Goal: Information Seeking & Learning: Check status

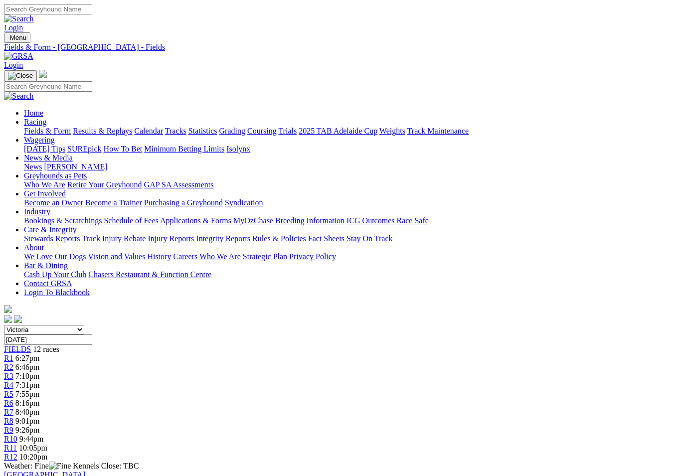
scroll to position [445, 363]
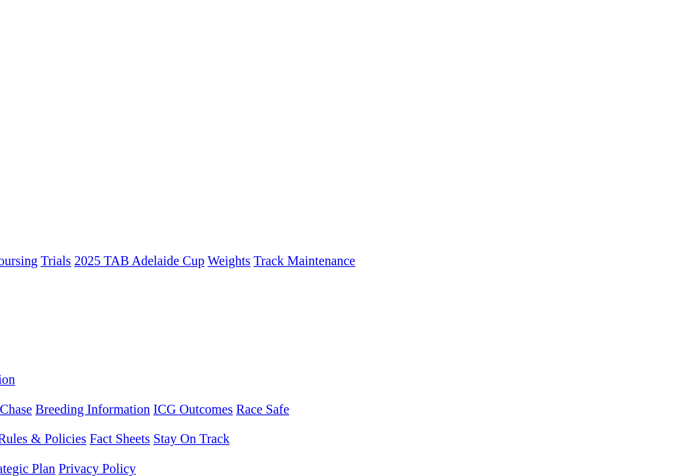
scroll to position [0, 4]
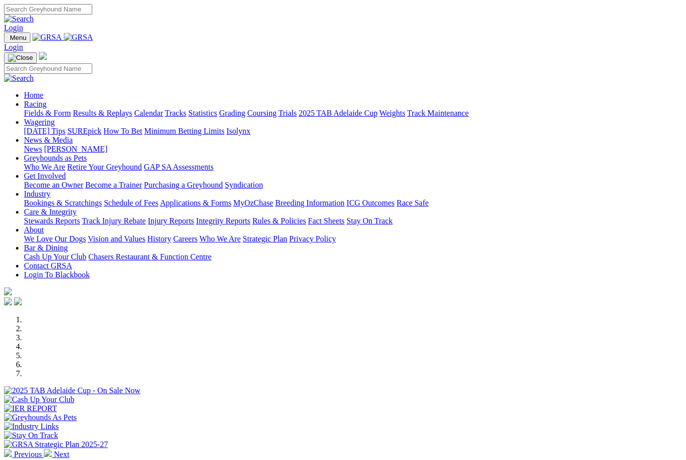
scroll to position [1, 0]
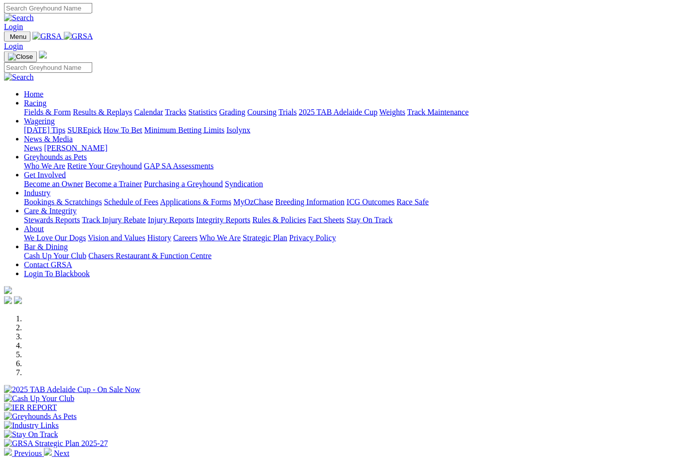
click at [46, 99] on link "Racing" at bounding box center [35, 103] width 22 height 8
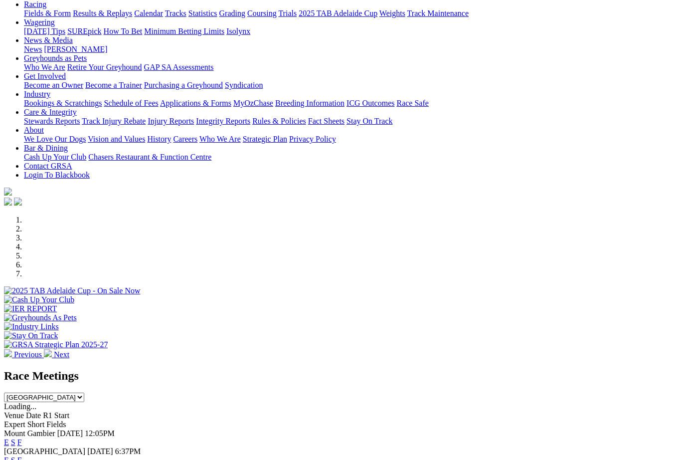
scroll to position [121, 0]
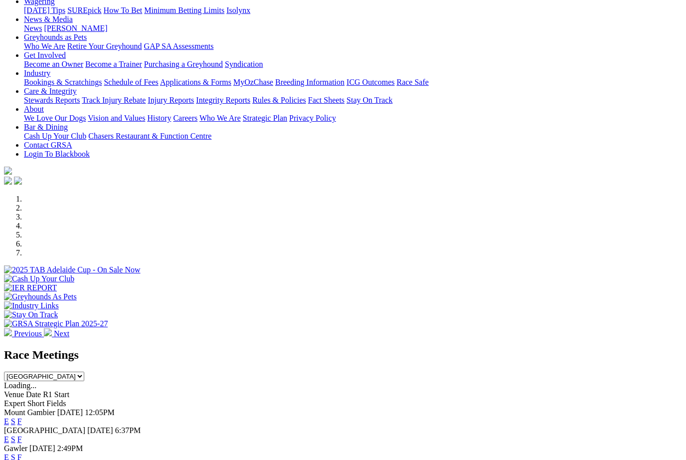
click at [22, 435] on link "F" at bounding box center [19, 439] width 4 height 8
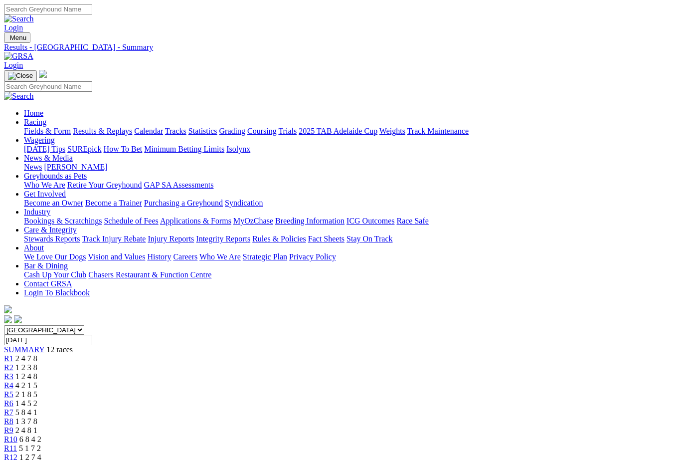
click at [127, 127] on link "Results & Replays" at bounding box center [102, 131] width 59 height 8
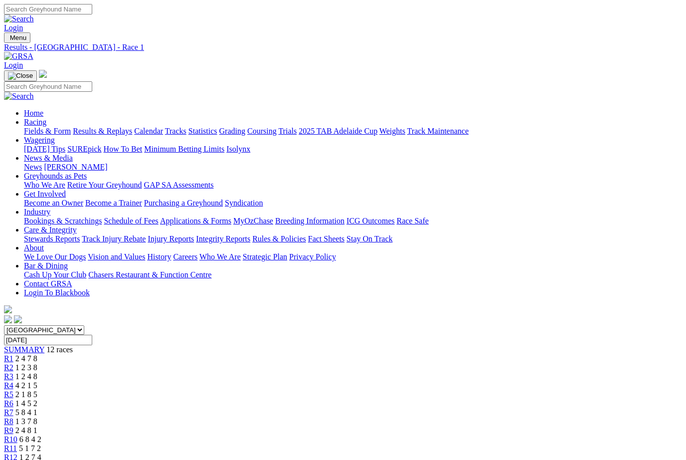
click at [13, 363] on span "R2" at bounding box center [8, 367] width 9 height 8
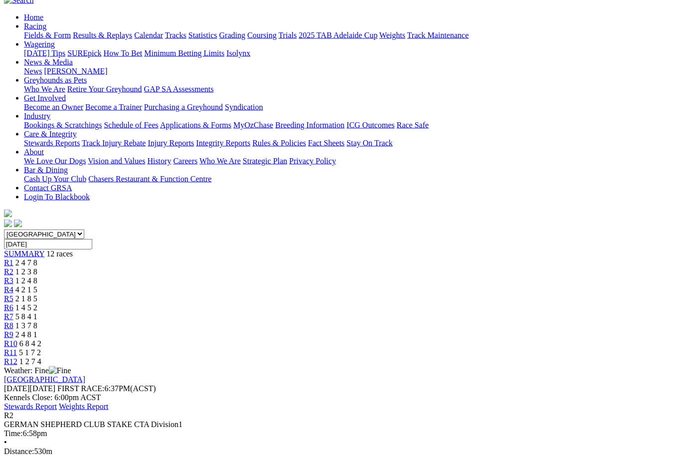
scroll to position [99, 0]
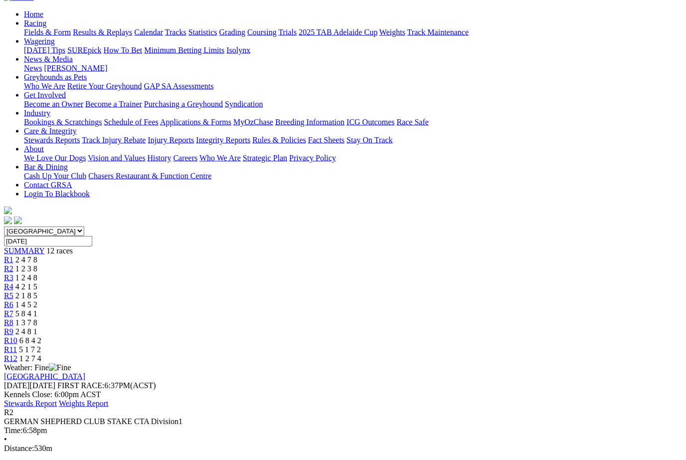
click at [215, 273] on div "R3 1 2 4 8" at bounding box center [343, 277] width 678 height 9
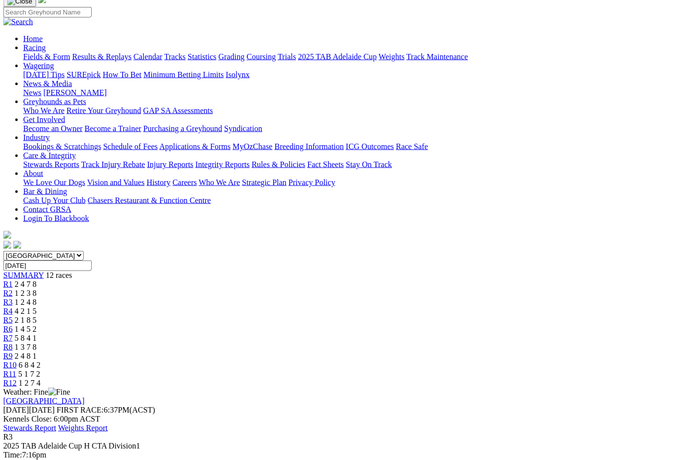
scroll to position [68, 0]
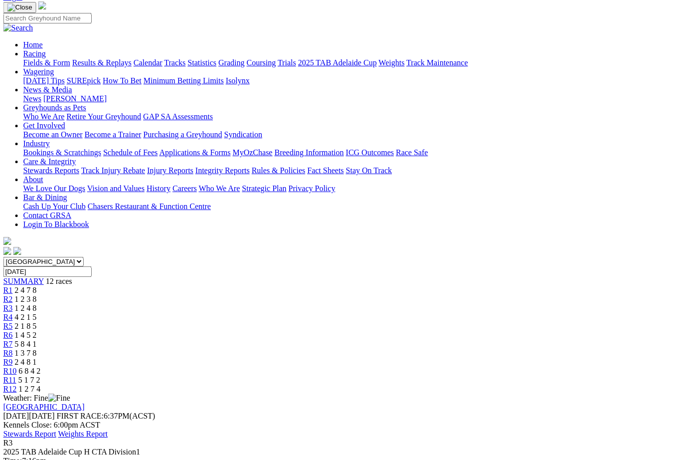
click at [37, 313] on span "4 2 1 5" at bounding box center [26, 317] width 22 height 8
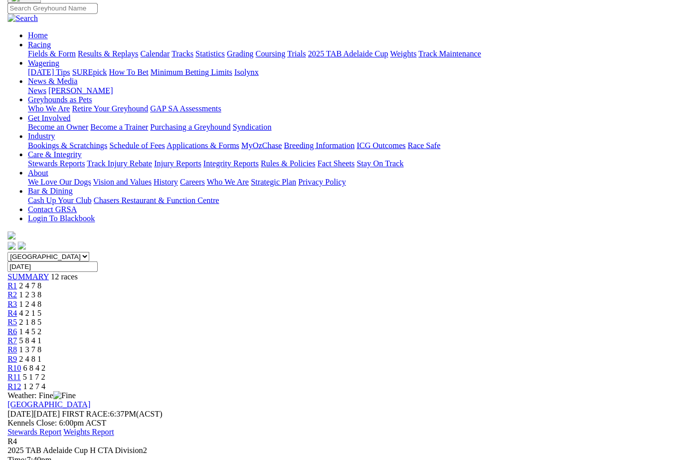
scroll to position [80, 0]
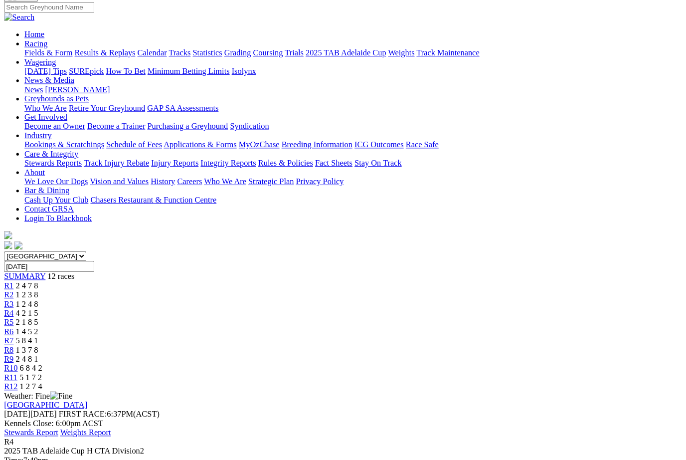
click at [13, 310] on span "R5" at bounding box center [8, 314] width 9 height 8
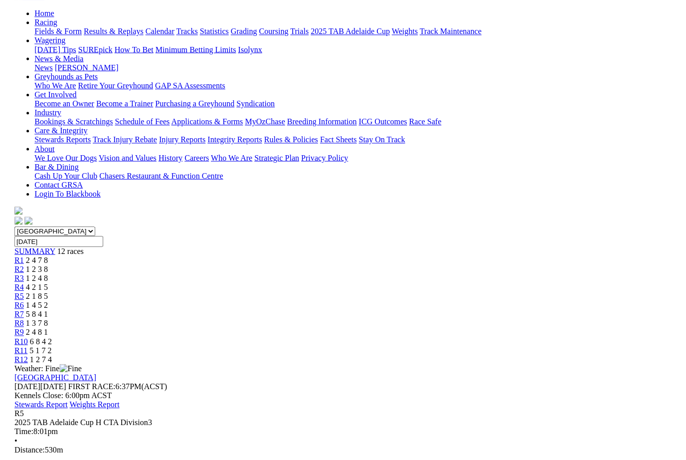
scroll to position [100, 0]
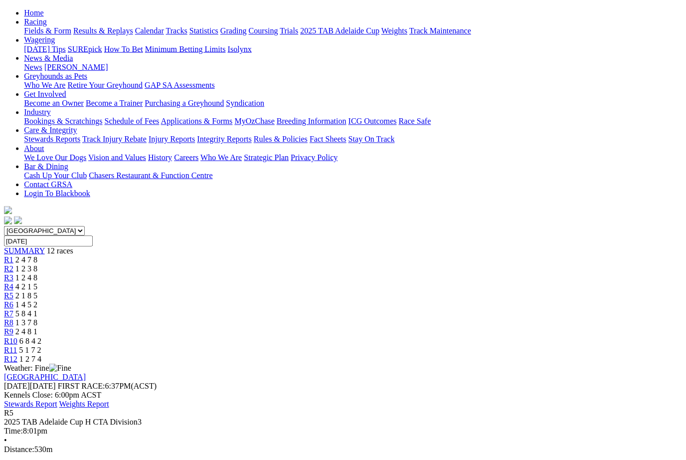
click at [13, 299] on span "R6" at bounding box center [8, 303] width 9 height 8
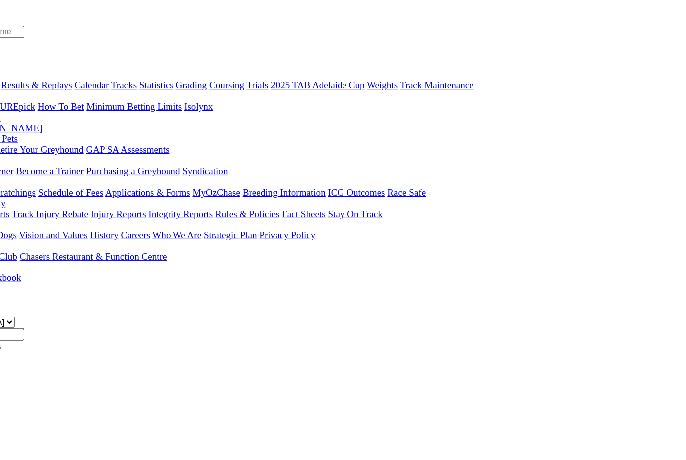
scroll to position [13, 0]
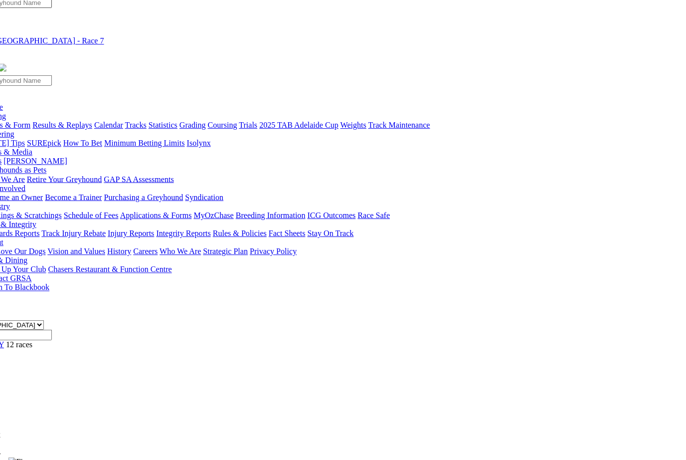
scroll to position [6, 40]
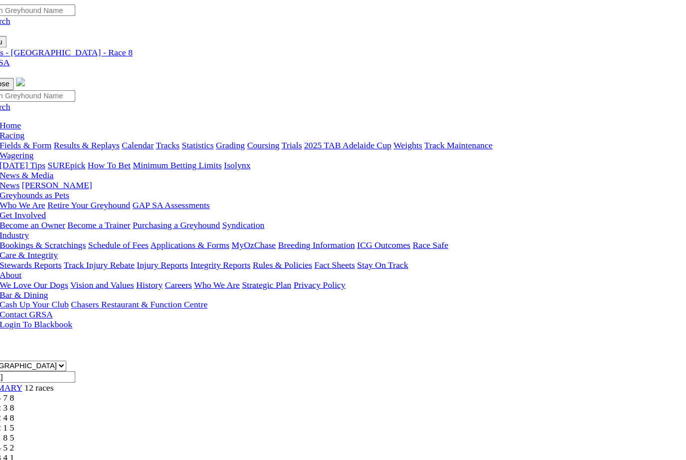
click at [13, 426] on span "R9" at bounding box center [8, 430] width 9 height 8
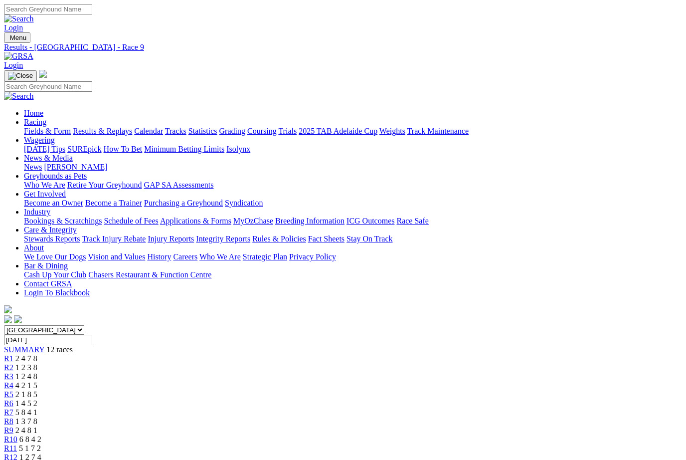
click at [17, 435] on span "R10" at bounding box center [10, 439] width 13 height 8
